Goal: Check status: Check status

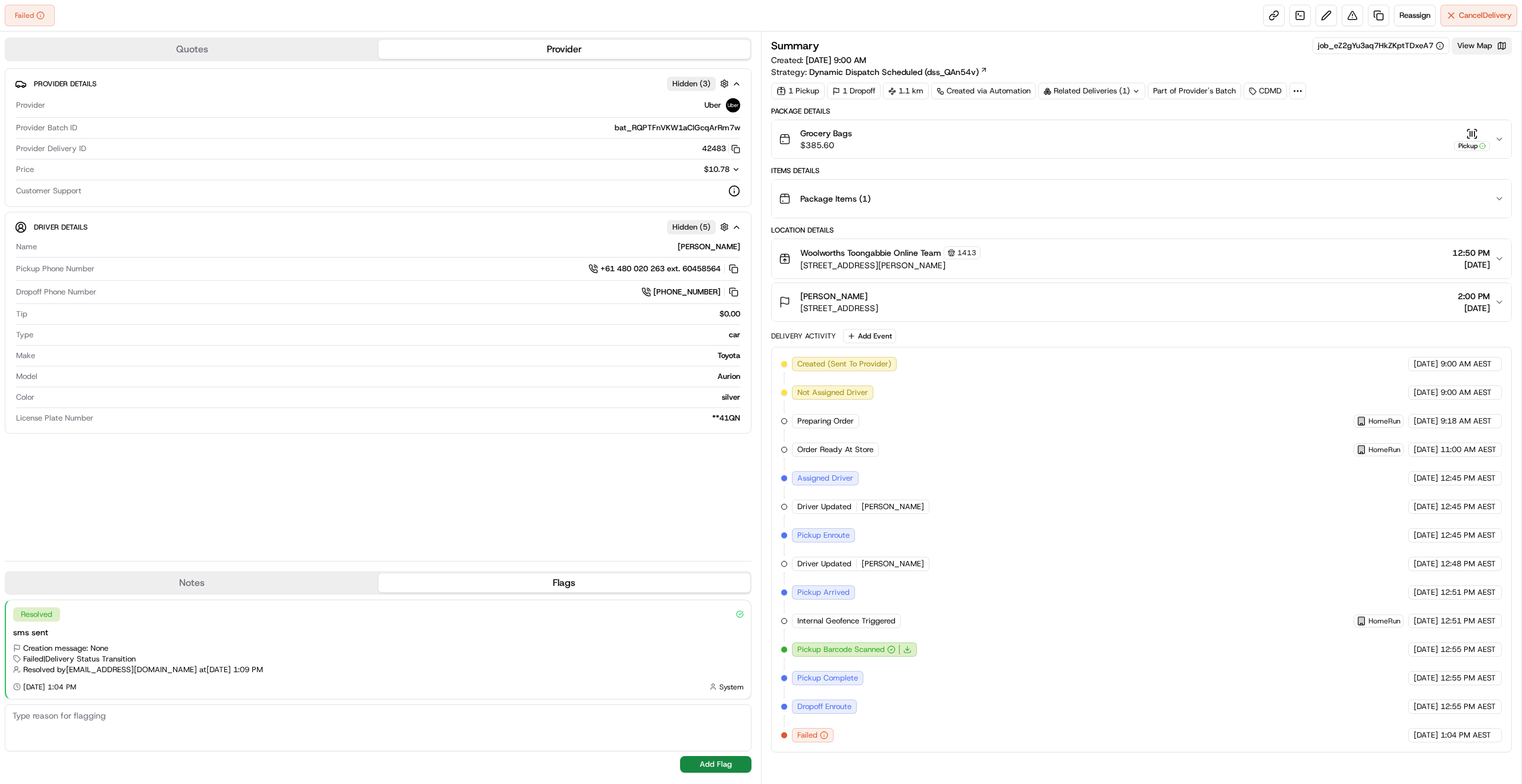
click at [1487, 45] on button "View Map" at bounding box center [1482, 45] width 60 height 16
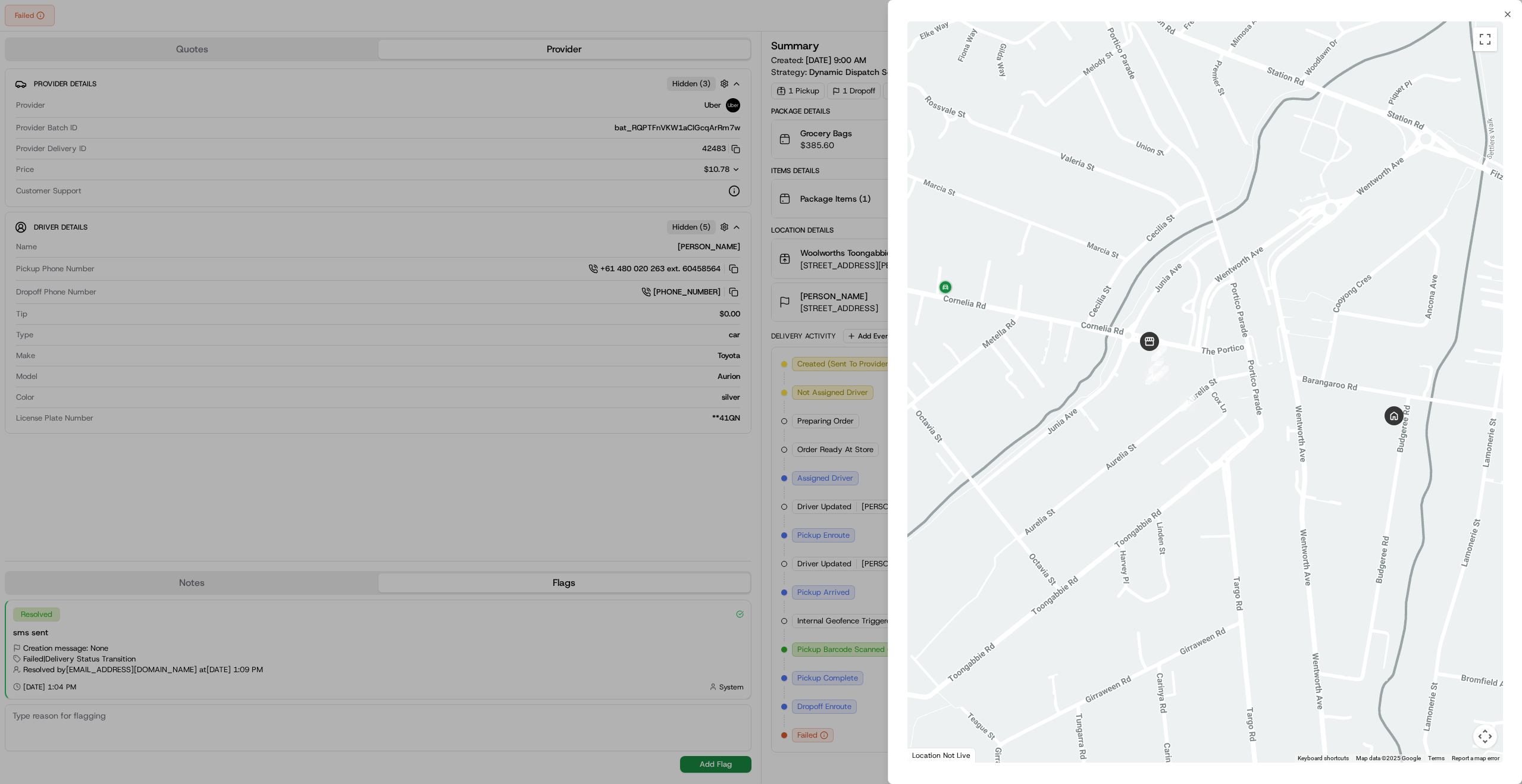
drag, startPoint x: 1347, startPoint y: 426, endPoint x: 1306, endPoint y: 425, distance: 41.0
click at [1306, 425] on div at bounding box center [1205, 392] width 595 height 742
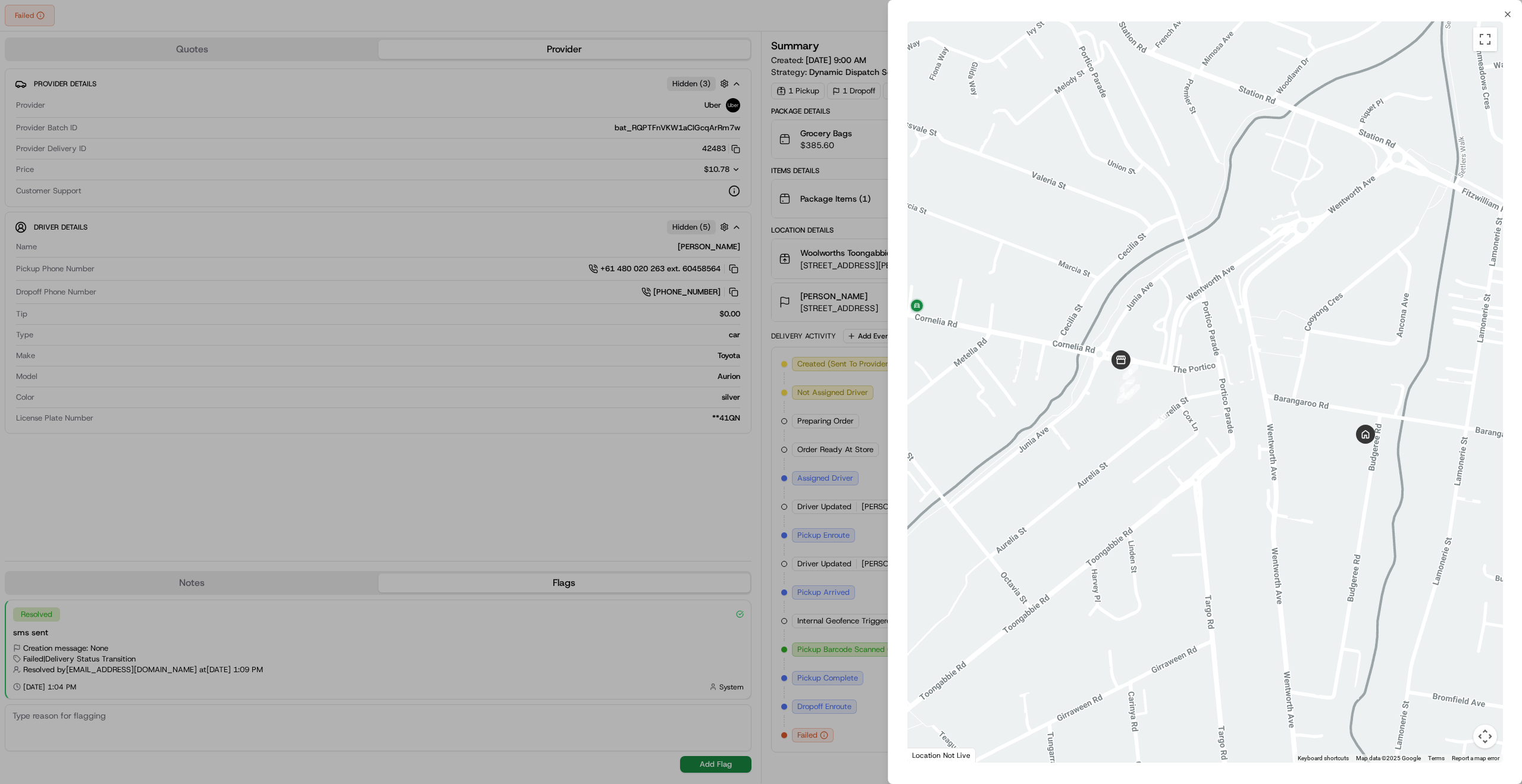
drag, startPoint x: 1423, startPoint y: 458, endPoint x: 1335, endPoint y: 450, distance: 88.4
click at [1335, 450] on div at bounding box center [1205, 392] width 595 height 742
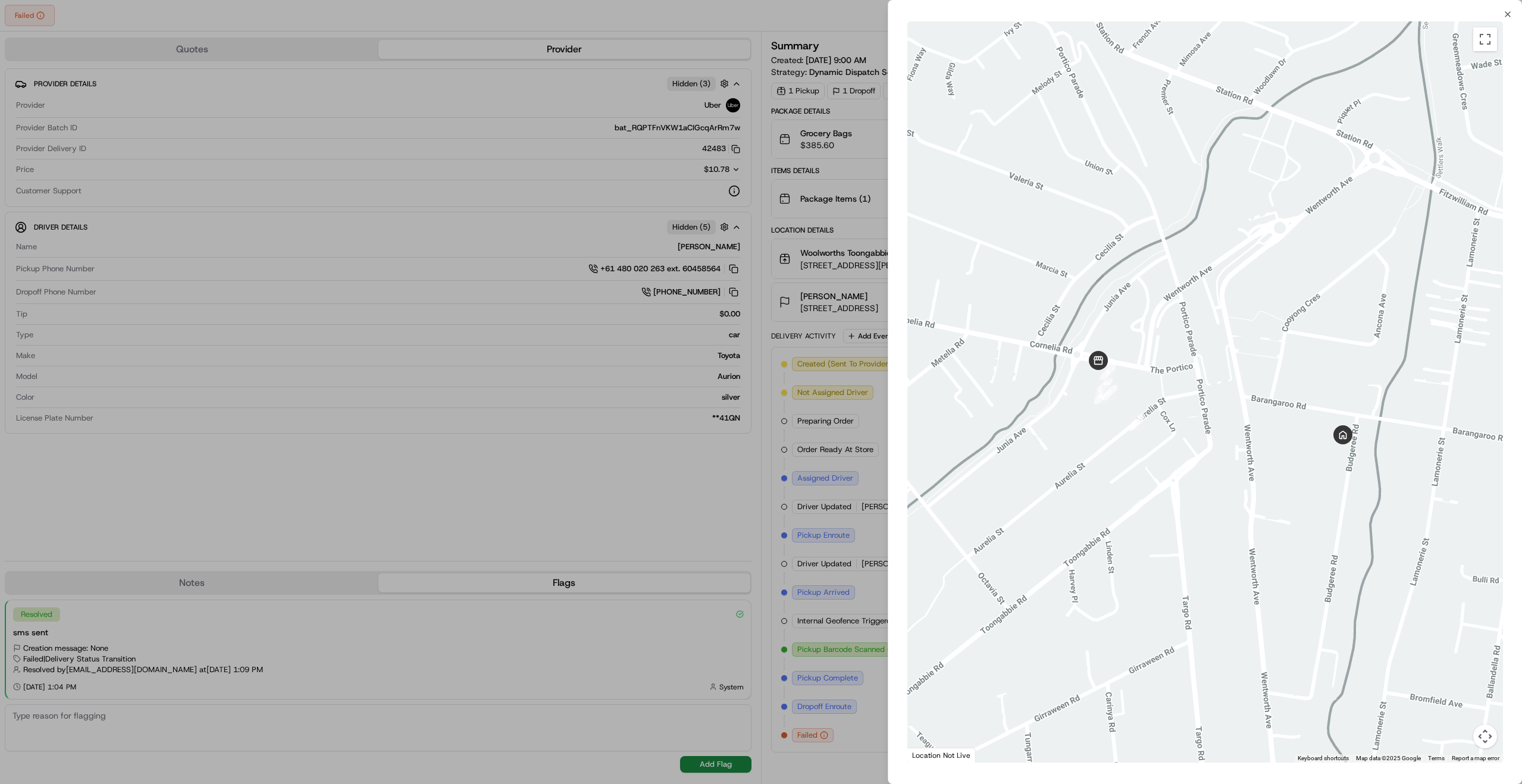
drag, startPoint x: 1349, startPoint y: 454, endPoint x: 1326, endPoint y: 454, distance: 23.0
click at [1324, 455] on div at bounding box center [1205, 392] width 595 height 742
click at [856, 582] on div at bounding box center [761, 392] width 1522 height 784
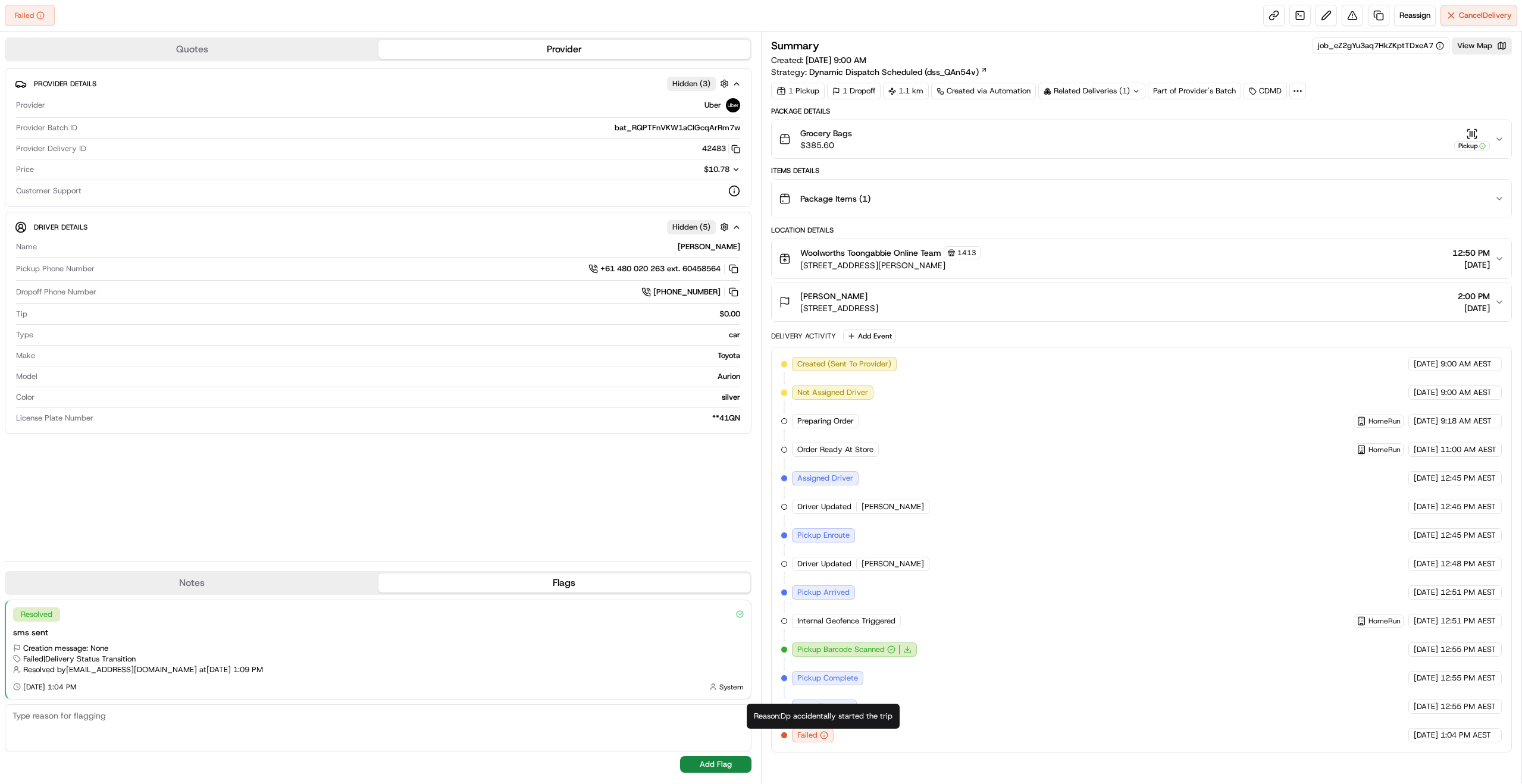
click at [789, 715] on div "Reason: Dp accidentally started the trip Reason: Dp accidentally started the tr…" at bounding box center [823, 716] width 153 height 25
drag, startPoint x: 789, startPoint y: 715, endPoint x: 886, endPoint y: 717, distance: 97.0
click at [886, 717] on div "Reason: Dp accidentally started the trip Reason: Dp accidentally started the tr…" at bounding box center [823, 716] width 153 height 25
copy div "Dp accidentally started the trip"
click at [1480, 47] on button "View Map" at bounding box center [1482, 45] width 60 height 16
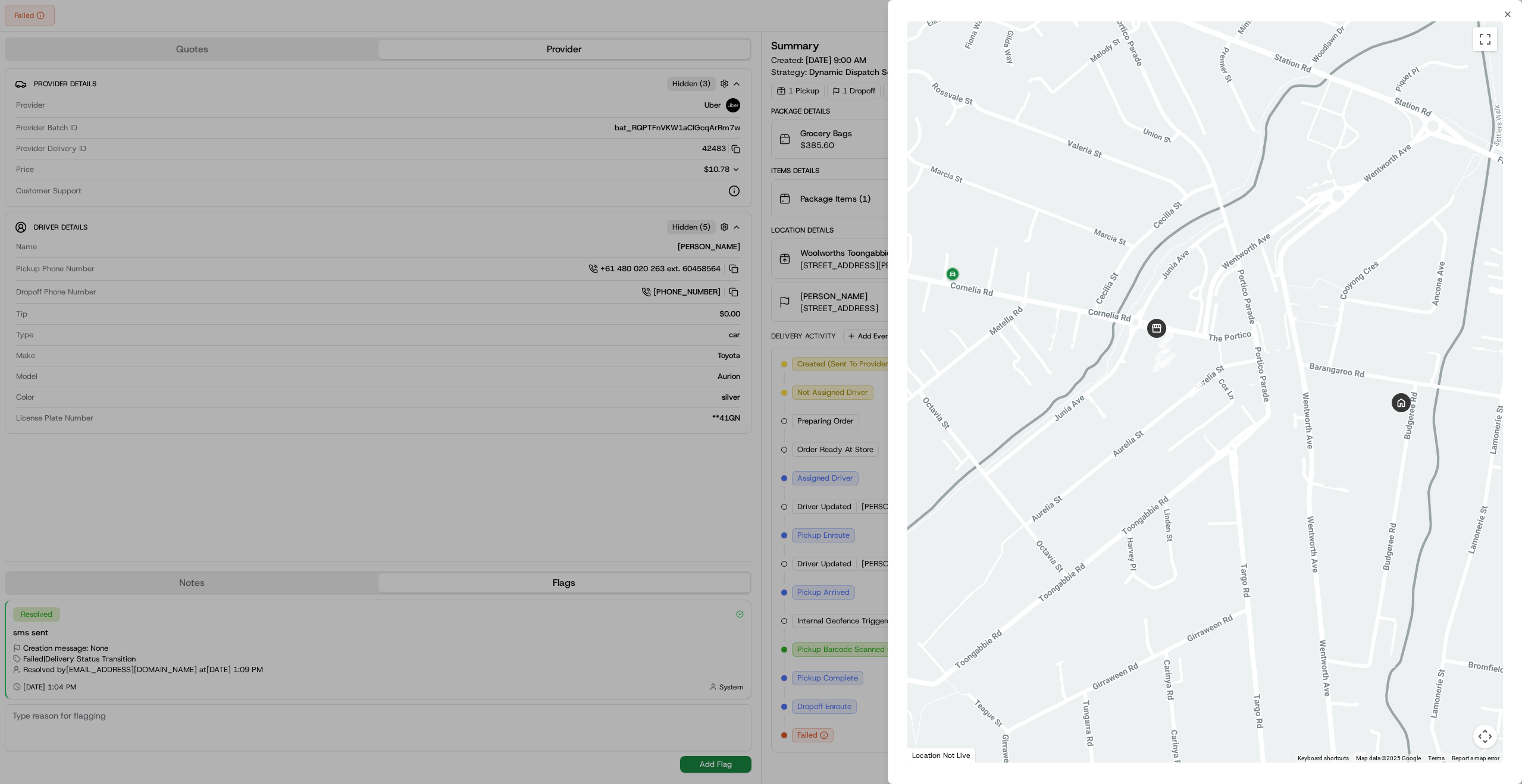
click at [1352, 405] on div at bounding box center [1205, 392] width 595 height 742
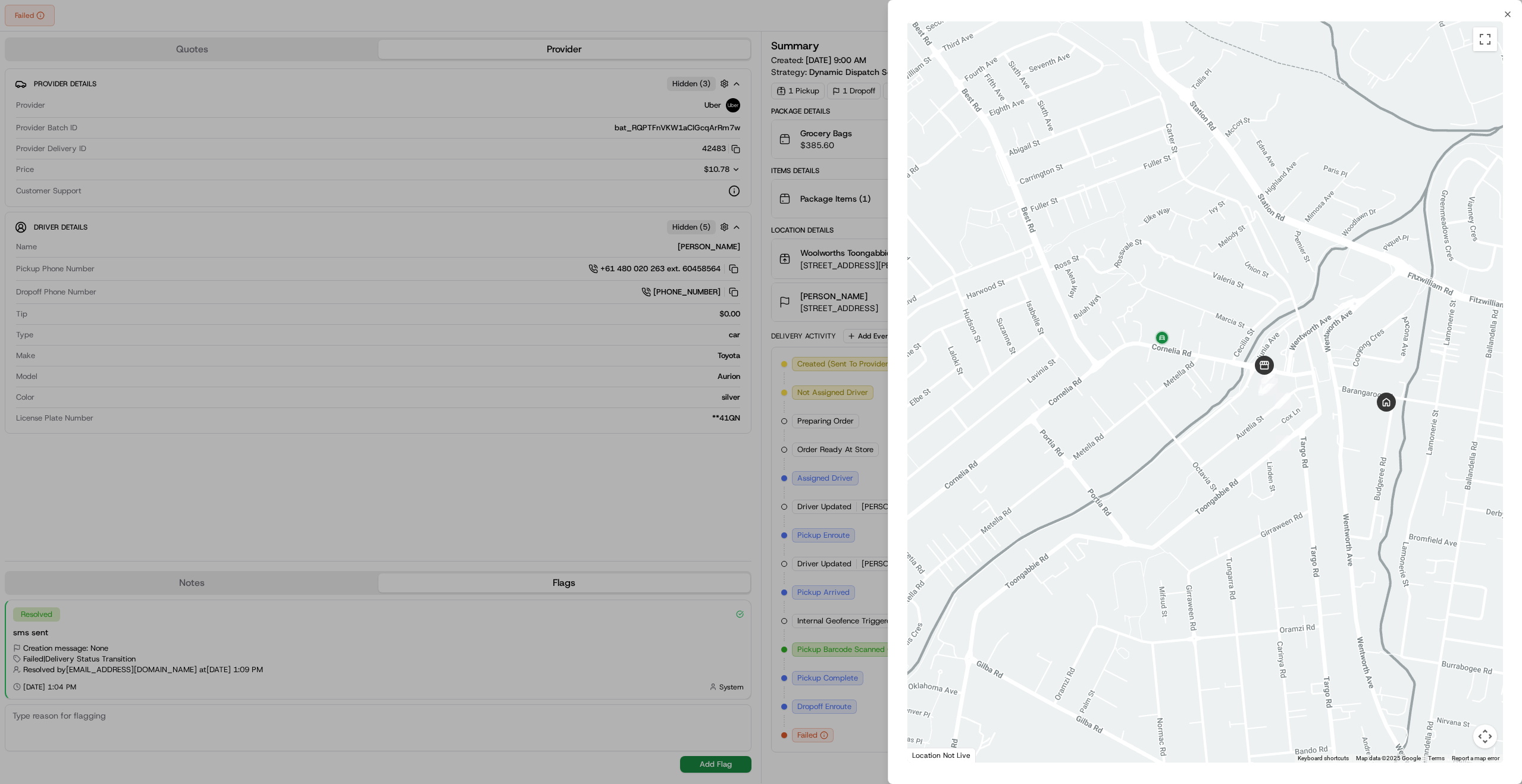
click at [876, 472] on div at bounding box center [761, 392] width 1522 height 784
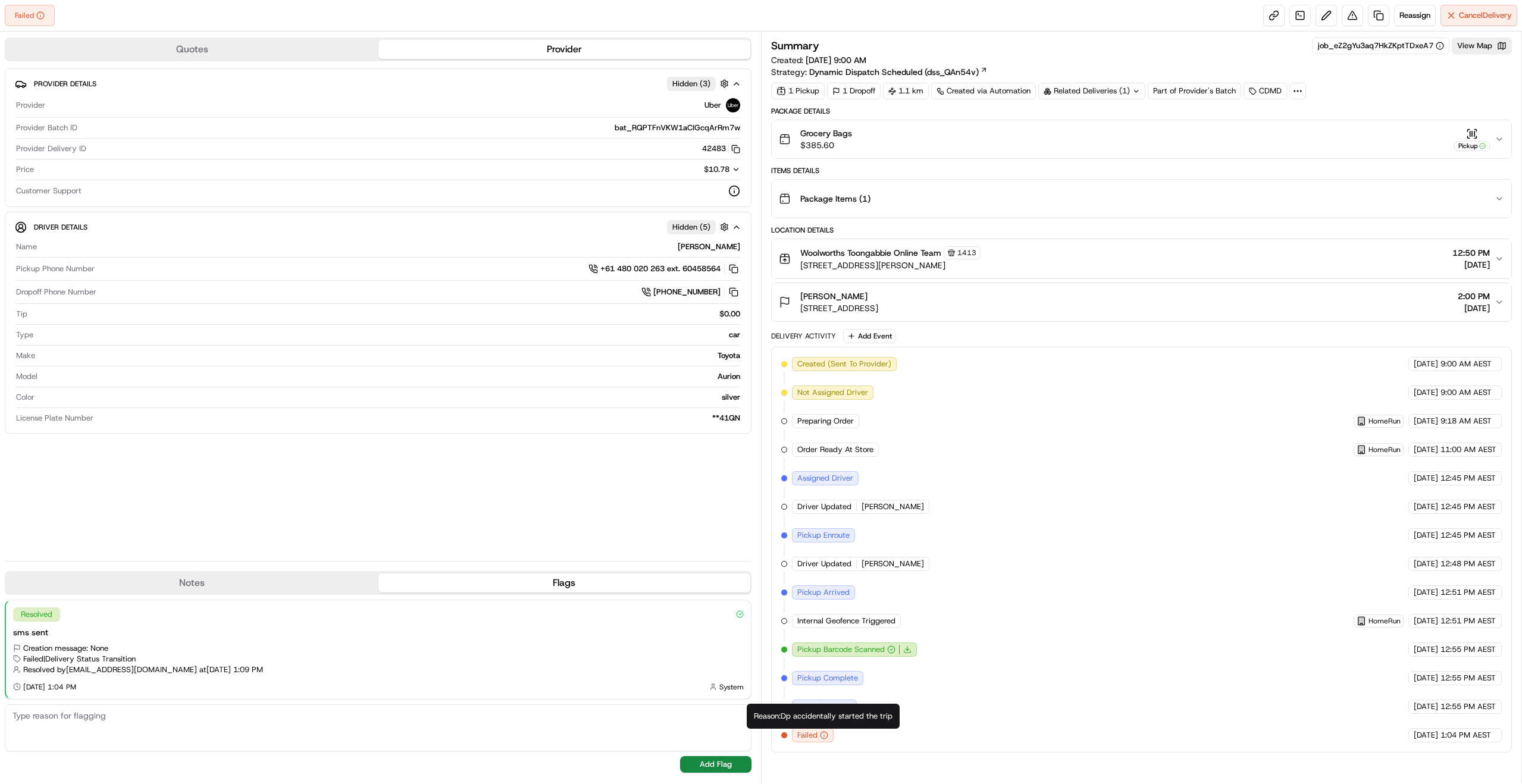
click at [788, 716] on div "Reason: Dp accidentally started the trip Reason: Dp accidentally started the tr…" at bounding box center [823, 716] width 153 height 25
drag, startPoint x: 788, startPoint y: 716, endPoint x: 886, endPoint y: 715, distance: 98.0
click at [886, 715] on div "Reason: Dp accidentally started the trip Reason: Dp accidentally started the tr…" at bounding box center [823, 716] width 153 height 25
copy div "Dp accidentally started the trip"
drag, startPoint x: 1393, startPoint y: 735, endPoint x: 1484, endPoint y: 735, distance: 91.0
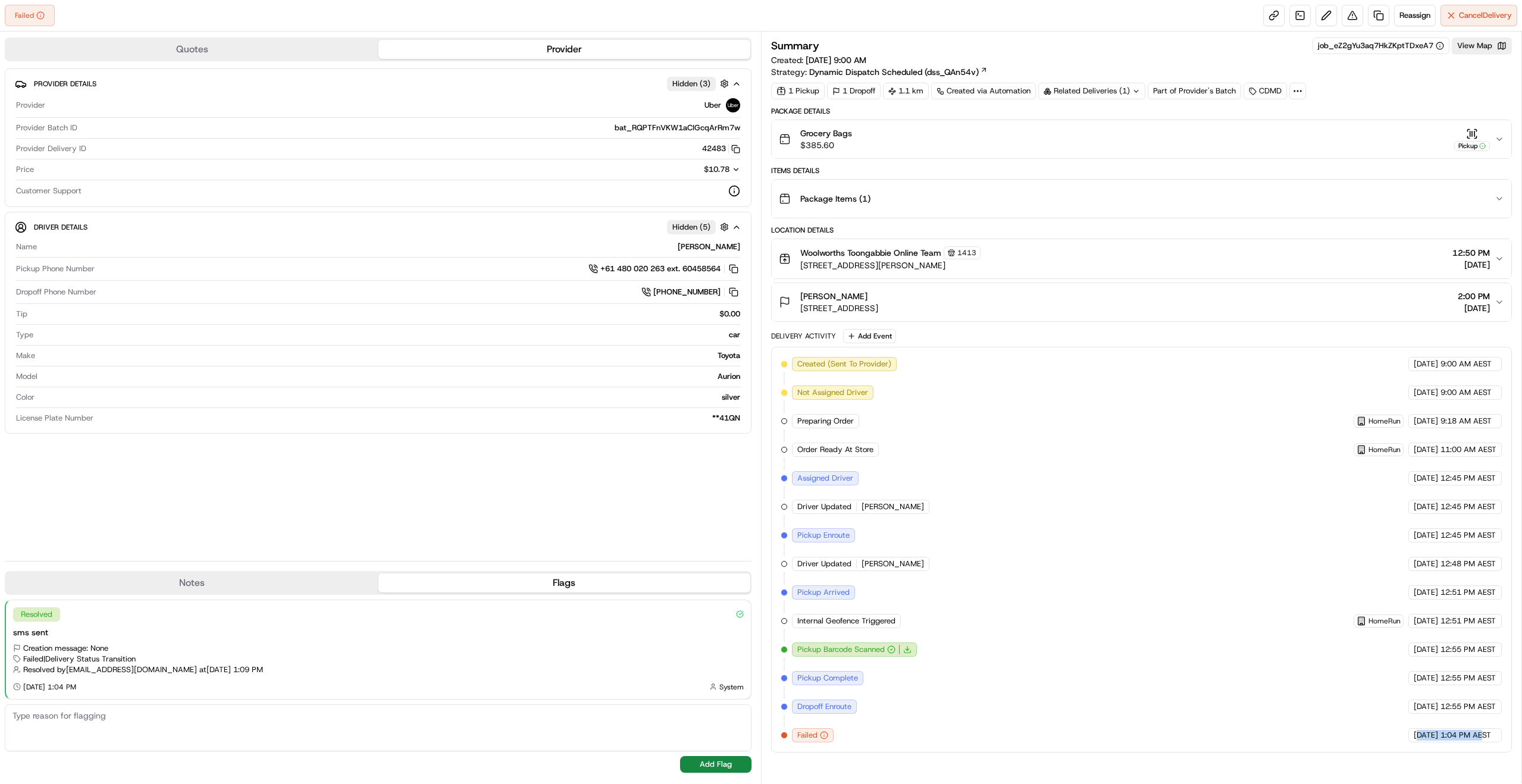
click at [1484, 735] on div "20/09/2025 1:04 PM AEST" at bounding box center [1455, 735] width 93 height 15
click at [789, 716] on div "Reason: Dp accidentally started the trip Reason: Dp accidentally started the tr…" at bounding box center [823, 716] width 153 height 25
drag, startPoint x: 789, startPoint y: 716, endPoint x: 887, endPoint y: 719, distance: 98.0
click at [887, 719] on div "Reason: Dp accidentally started the trip Reason: Dp accidentally started the tr…" at bounding box center [823, 716] width 153 height 25
copy div "Dp accidentally started the trip"
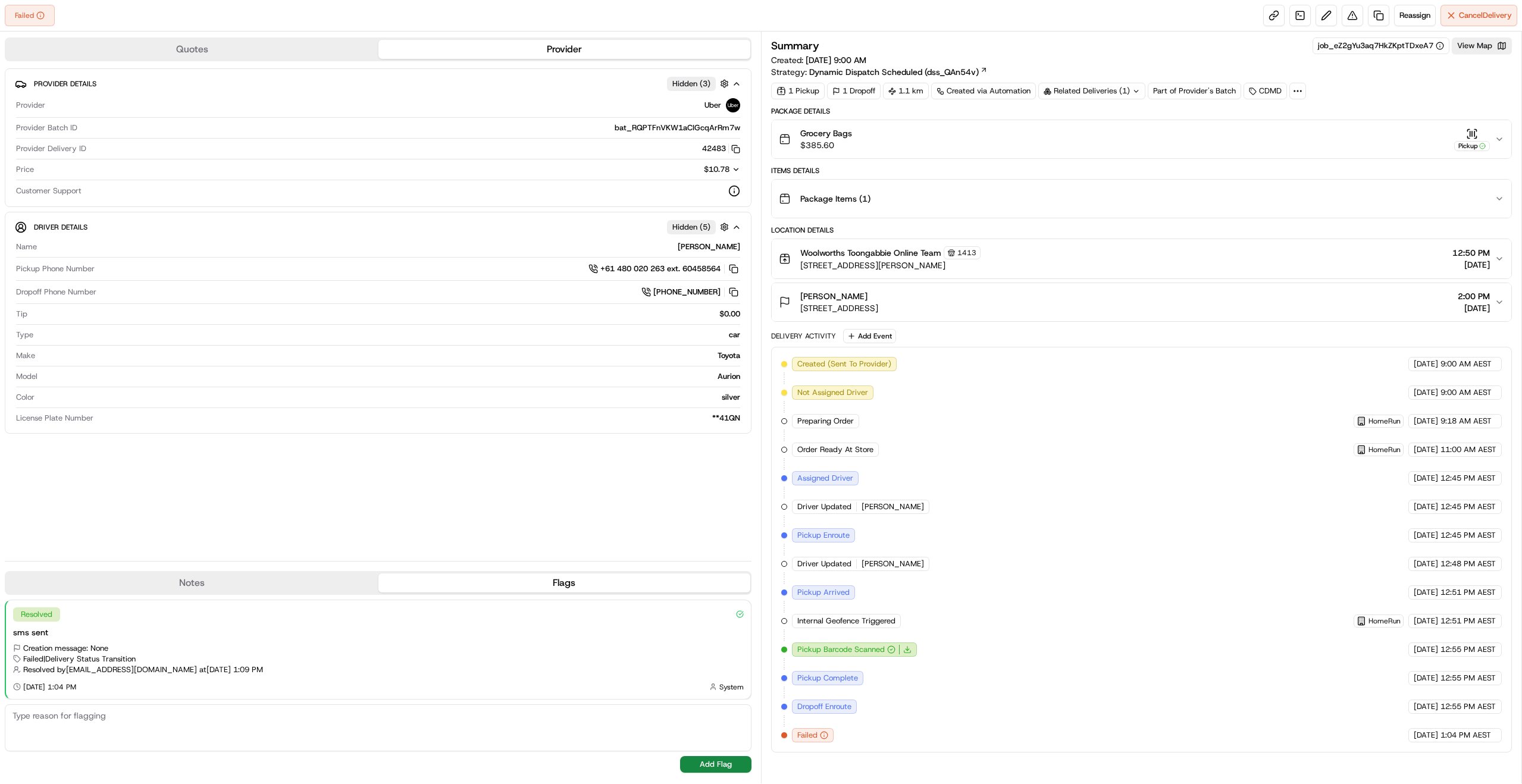
click at [1033, 645] on div "Created (Sent To Provider) Uber 20/09/2025 9:00 AM AEST Not Assigned Driver Ube…" at bounding box center [1142, 550] width 720 height 386
click at [1401, 178] on div "Items Details Package Items ( 1 )" at bounding box center [1142, 192] width 741 height 52
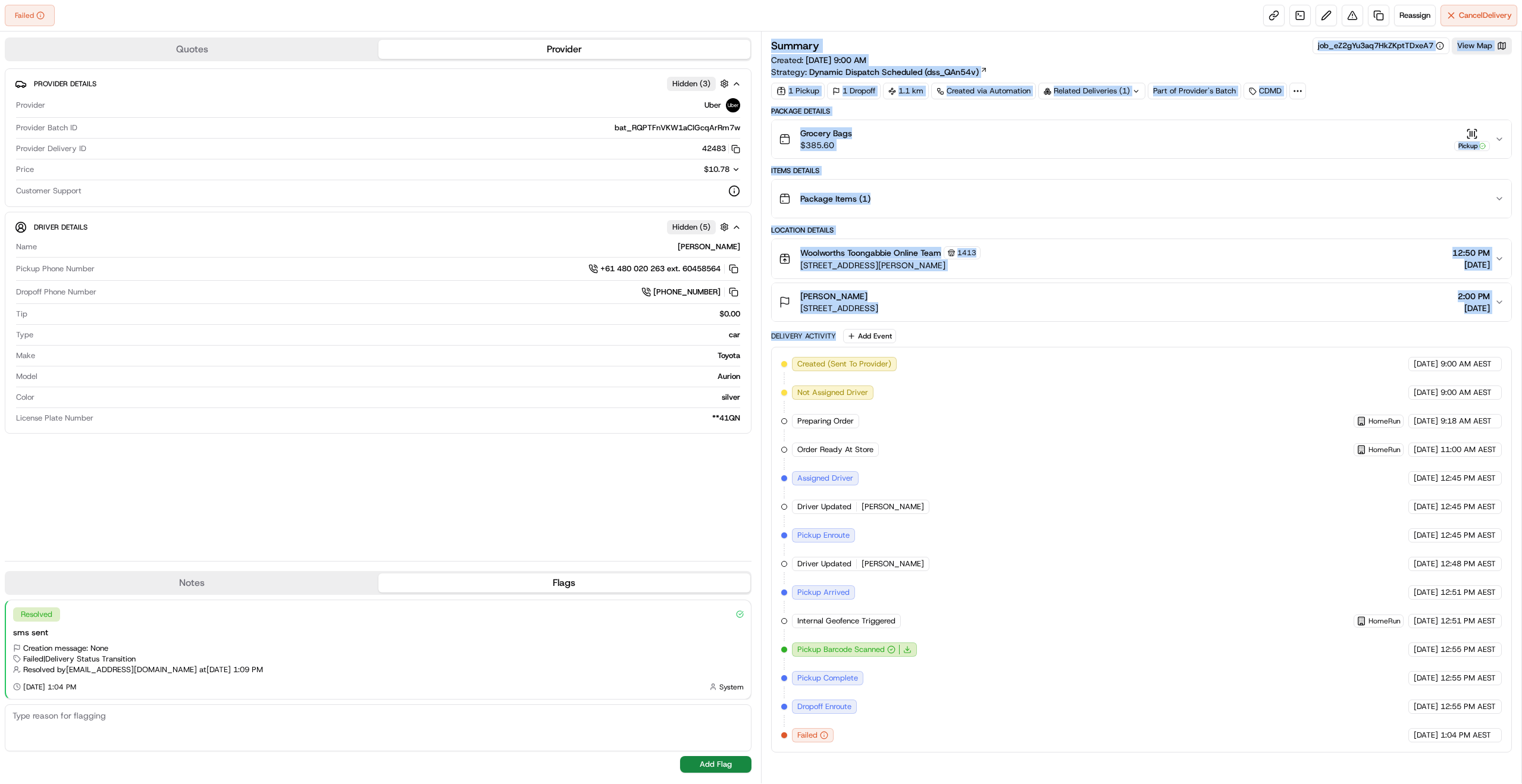
drag, startPoint x: 766, startPoint y: 110, endPoint x: 1478, endPoint y: 330, distance: 745.2
click at [1478, 330] on div "Summary job_eZ2gYu3aq7HkZKptTDxeA7 View Map Created: 20/09/2025 9:00 AM Strateg…" at bounding box center [1141, 407] width 761 height 752
click at [1478, 331] on div "Delivery Activity Add Event" at bounding box center [1142, 337] width 741 height 15
drag, startPoint x: 1480, startPoint y: 332, endPoint x: 761, endPoint y: 50, distance: 772.3
click at [763, 52] on div "Summary job_eZ2gYu3aq7HkZKptTDxeA7 View Map Created: 20/09/2025 9:00 AM Strateg…" at bounding box center [1141, 407] width 761 height 752
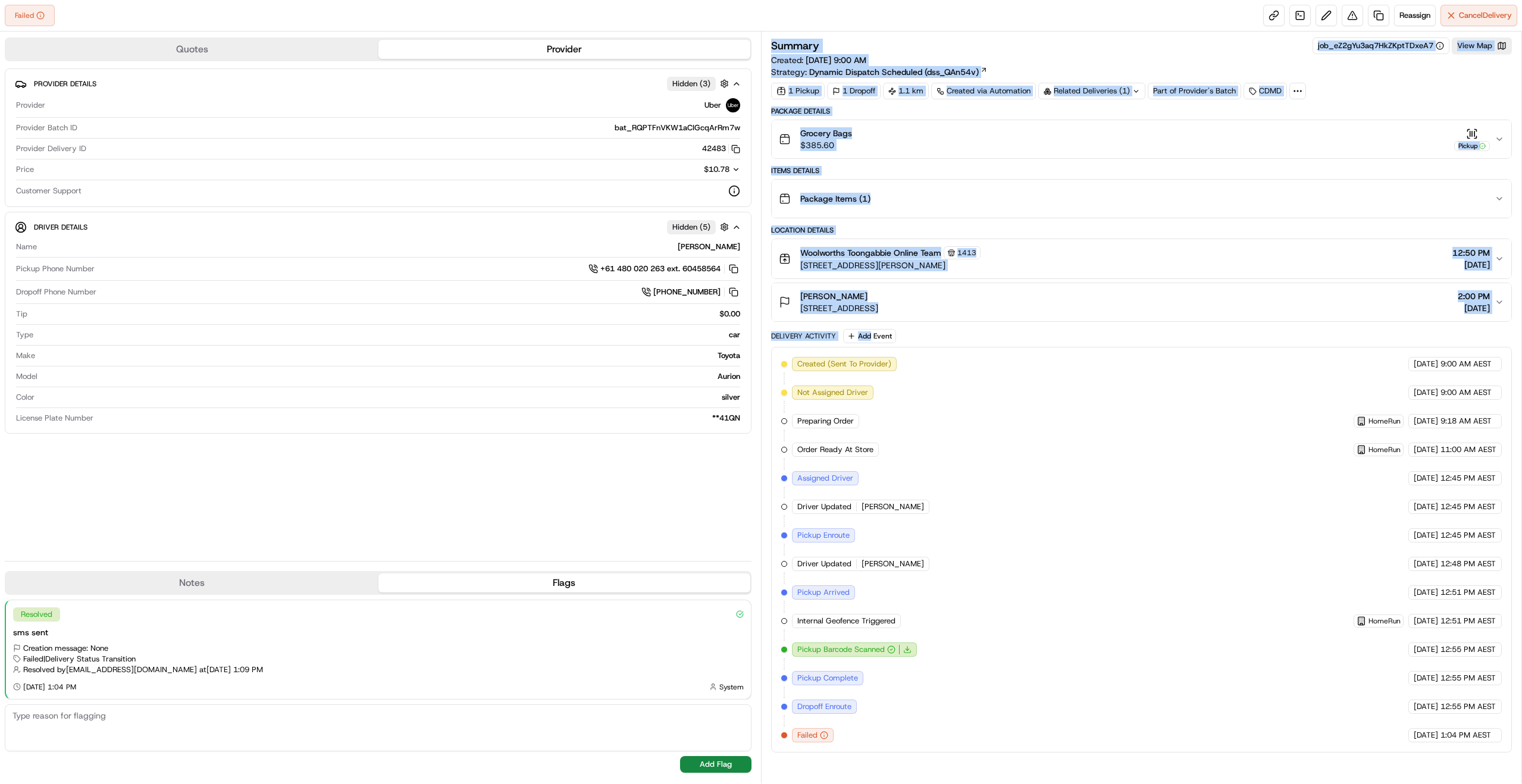
click at [1387, 85] on div "1 Pickup 1 Dropoff 1.1 km Created via Automation Related Deliveries (1) Part of…" at bounding box center [1142, 90] width 741 height 16
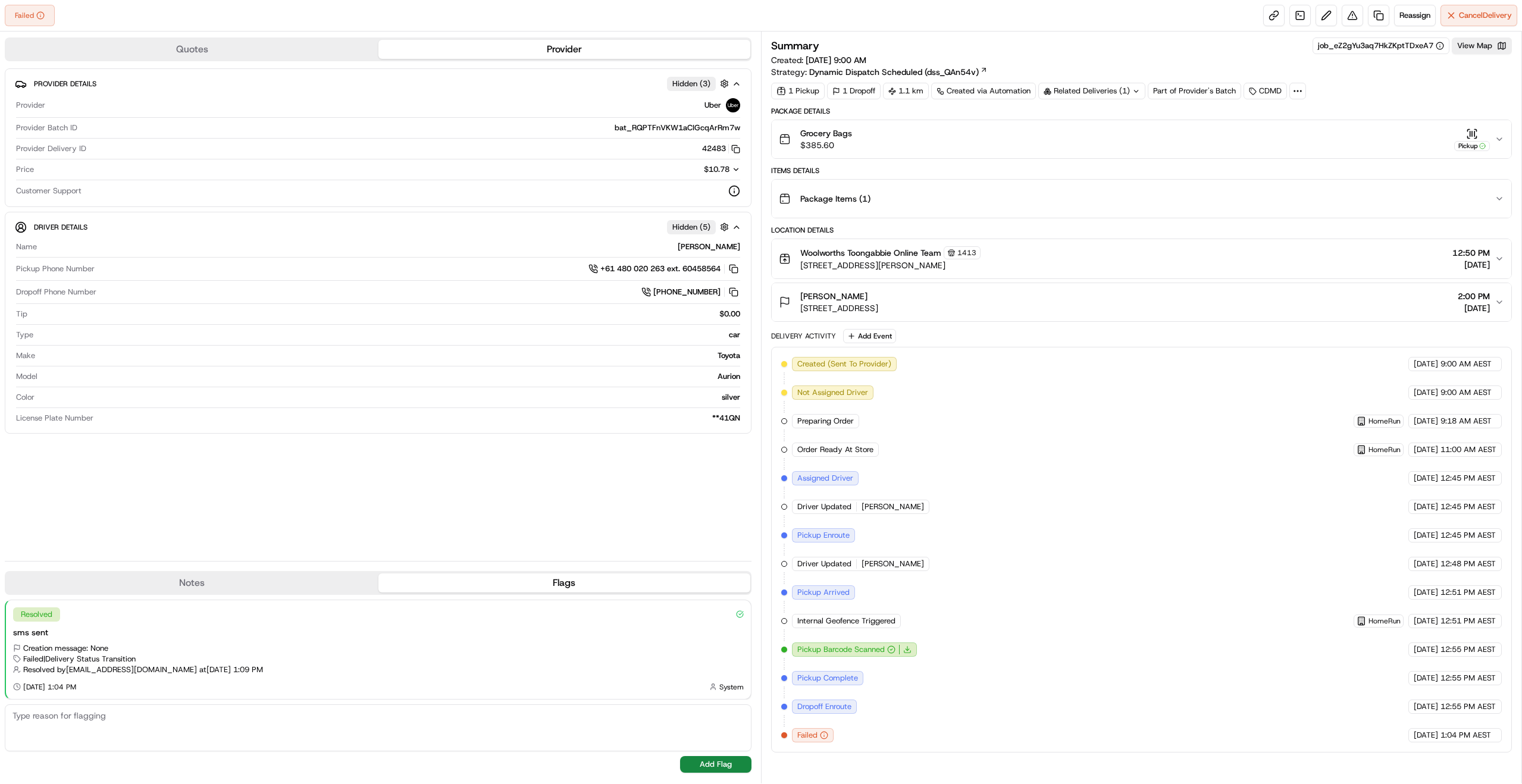
drag, startPoint x: 1403, startPoint y: 67, endPoint x: 1403, endPoint y: 58, distance: 9.0
click at [1403, 67] on div "Summary job_eZ2gYu3aq7HkZKptTDxeA7 View Map Created: 20/09/2025 9:00 AM Strateg…" at bounding box center [1142, 58] width 741 height 41
click at [1410, 16] on span "Reassign" at bounding box center [1415, 16] width 31 height 11
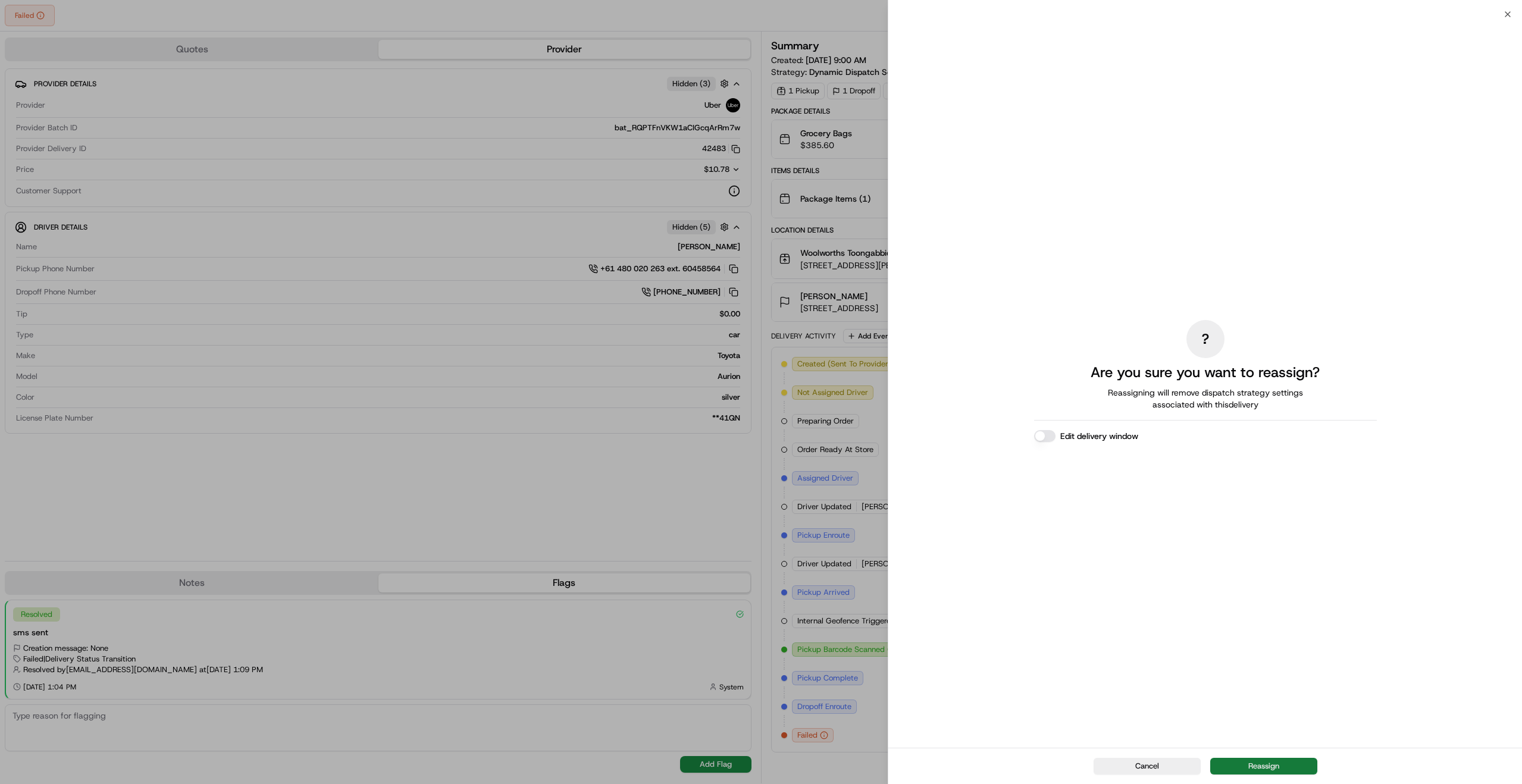
click at [1253, 767] on button "Reassign" at bounding box center [1264, 766] width 107 height 16
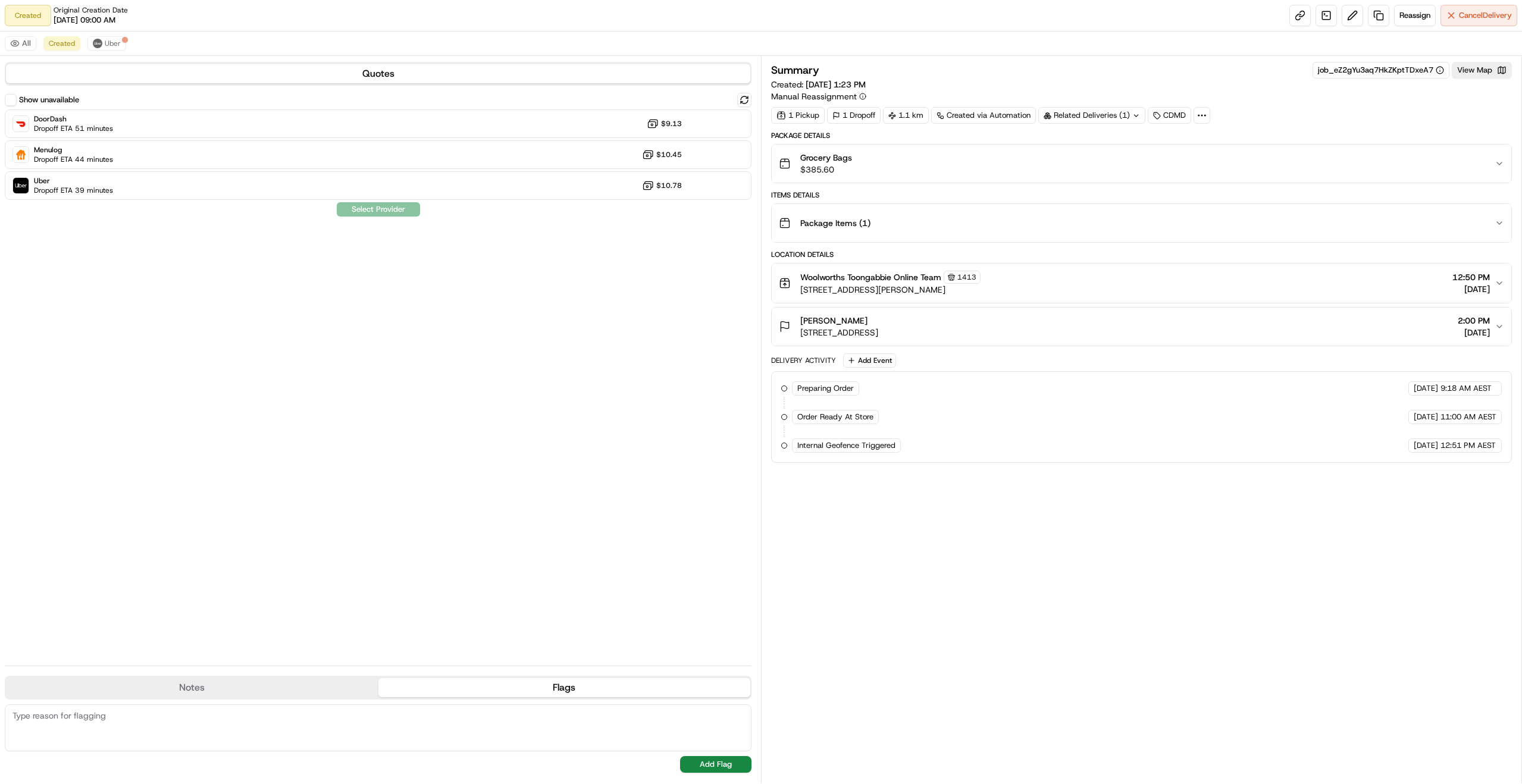
click at [817, 446] on span "Internal Geofence Triggered" at bounding box center [846, 446] width 98 height 11
drag, startPoint x: 817, startPoint y: 446, endPoint x: 883, endPoint y: 448, distance: 66.0
click at [883, 448] on span "Internal Geofence Triggered" at bounding box center [846, 446] width 98 height 11
click at [163, 186] on div "Uber Dropoff ETA 39 minutes $10.78" at bounding box center [378, 186] width 747 height 28
click at [367, 210] on button "Assign Provider" at bounding box center [378, 210] width 84 height 15
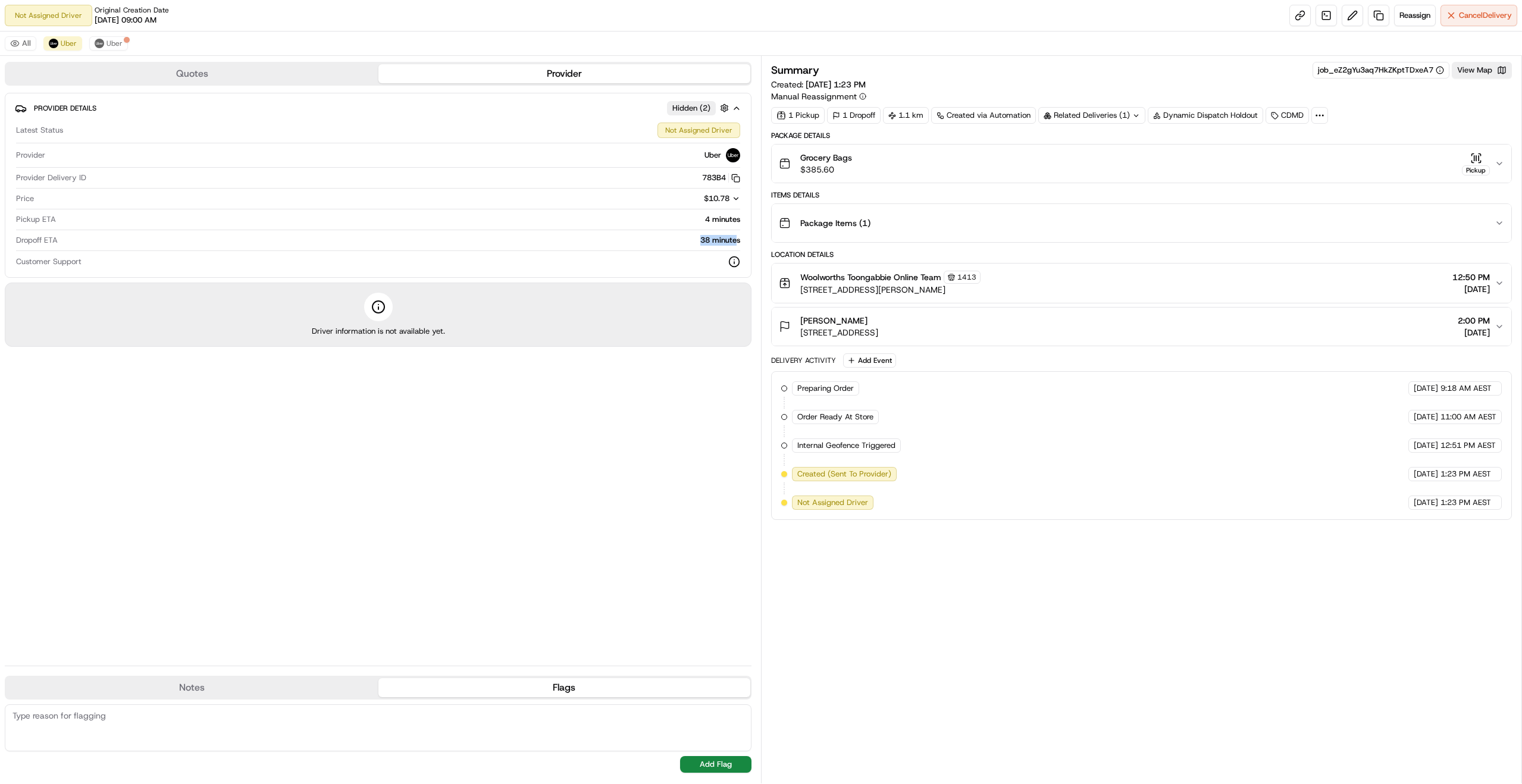
drag, startPoint x: 700, startPoint y: 241, endPoint x: 737, endPoint y: 241, distance: 37.0
click at [737, 241] on div "38 minutes" at bounding box center [401, 241] width 678 height 11
click at [732, 241] on div "38 minutes" at bounding box center [401, 241] width 678 height 11
drag, startPoint x: 732, startPoint y: 241, endPoint x: 685, endPoint y: 241, distance: 47.0
click at [685, 241] on div "38 minutes" at bounding box center [401, 241] width 678 height 11
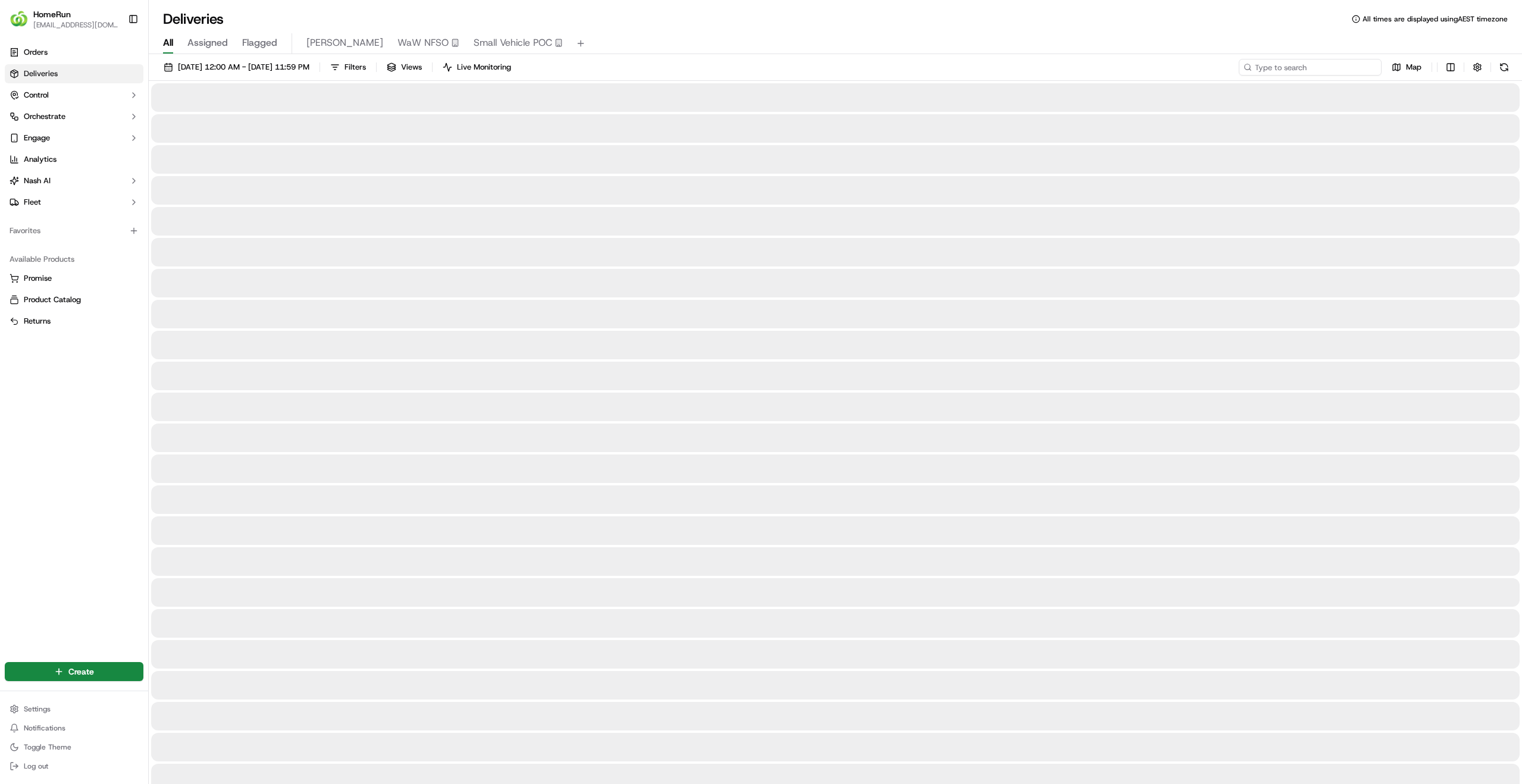
click at [1309, 67] on input at bounding box center [1310, 67] width 143 height 16
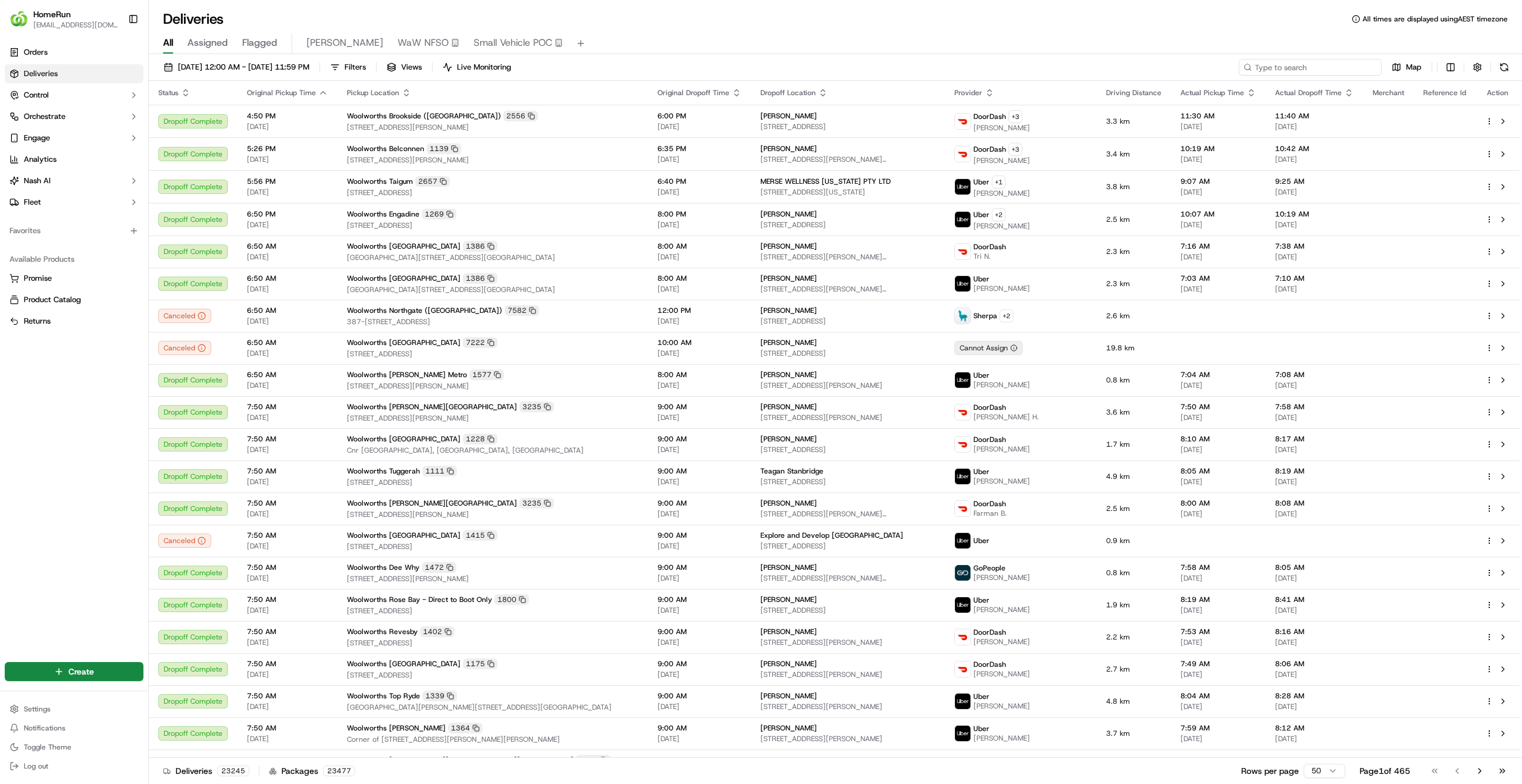
paste input "270230397"
type input "270230397"
